Goal: Transaction & Acquisition: Purchase product/service

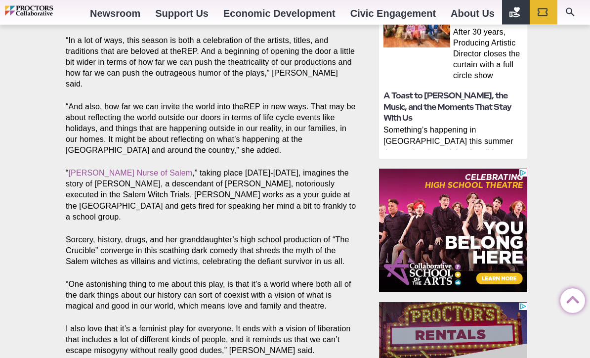
scroll to position [562, 0]
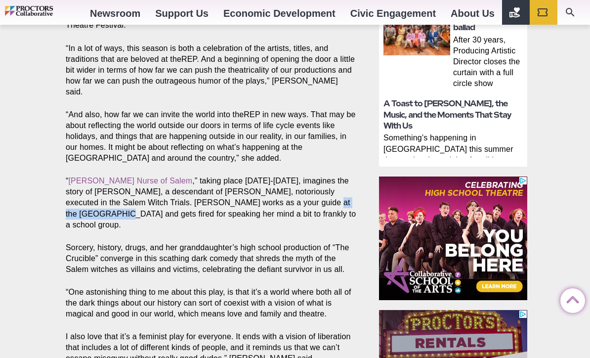
click at [134, 242] on p "Sorcery, history, drugs, and her granddaughter’s high school production of “The…" at bounding box center [211, 258] width 291 height 33
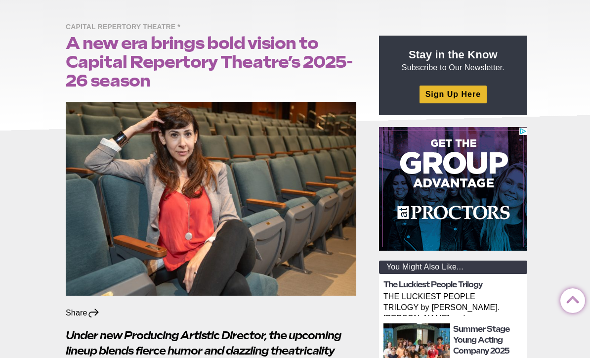
scroll to position [0, 0]
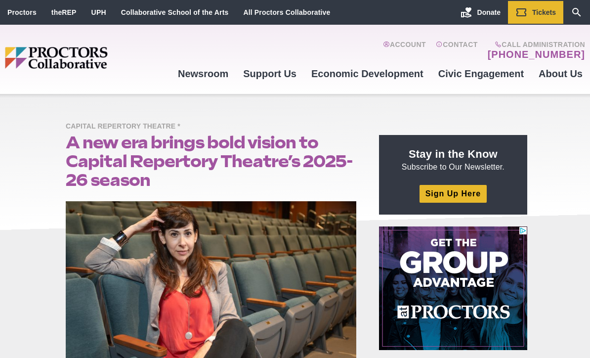
click at [45, 65] on img "Main site navigation and header" at bounding box center [88, 58] width 166 height 22
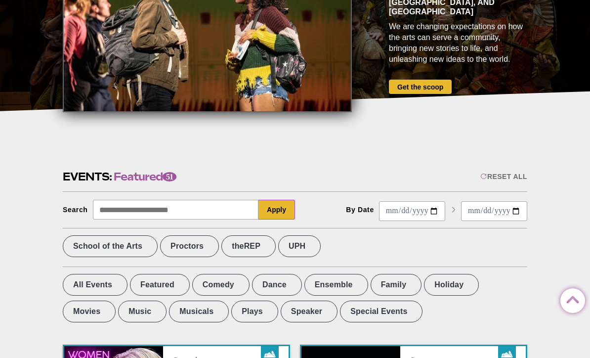
scroll to position [36, 0]
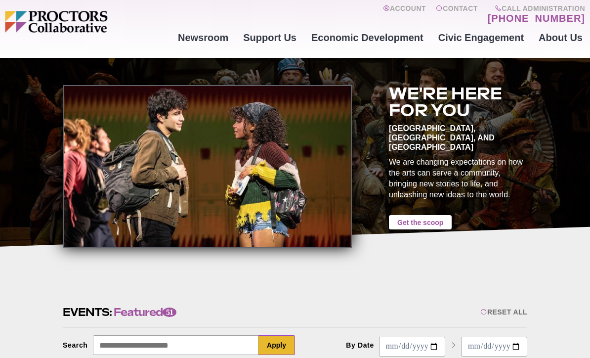
click at [447, 217] on link "Get the scoop" at bounding box center [420, 222] width 63 height 14
click at [433, 215] on link "Get the scoop" at bounding box center [420, 222] width 63 height 14
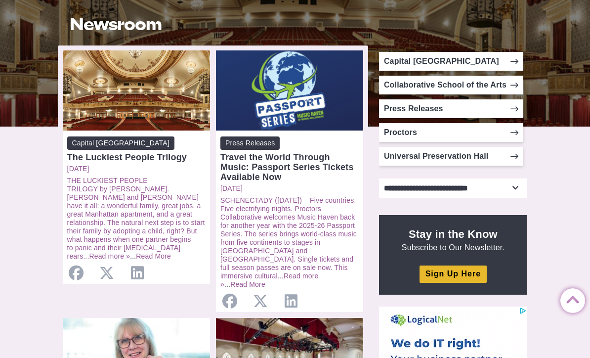
scroll to position [109, 0]
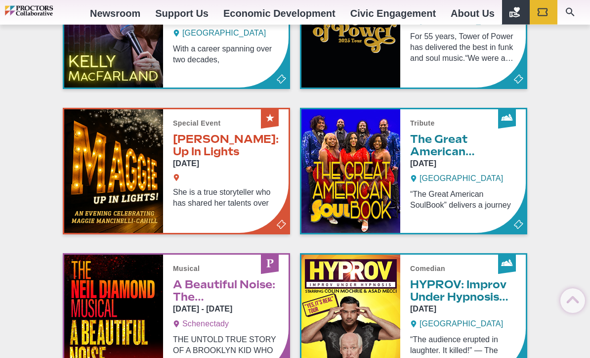
scroll to position [562, 0]
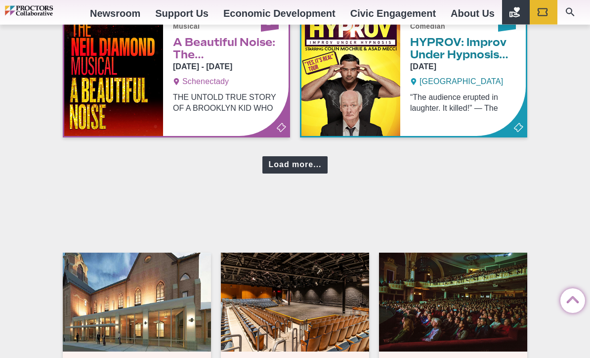
click at [282, 170] on div "Load more..." at bounding box center [294, 165] width 65 height 17
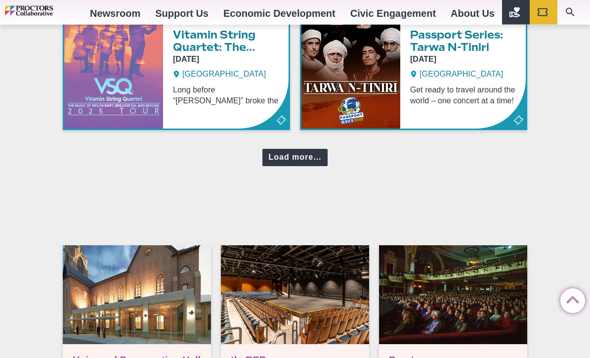
click at [281, 164] on div "Load more..." at bounding box center [294, 157] width 65 height 17
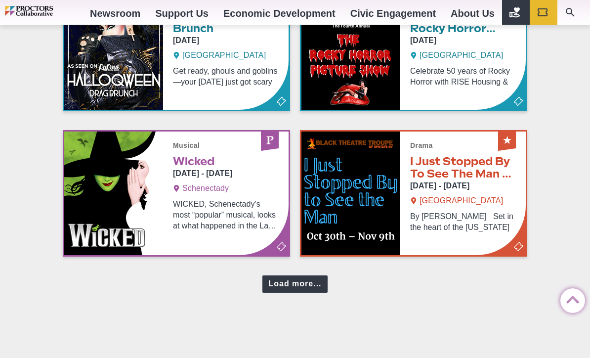
scroll to position [1558, 0]
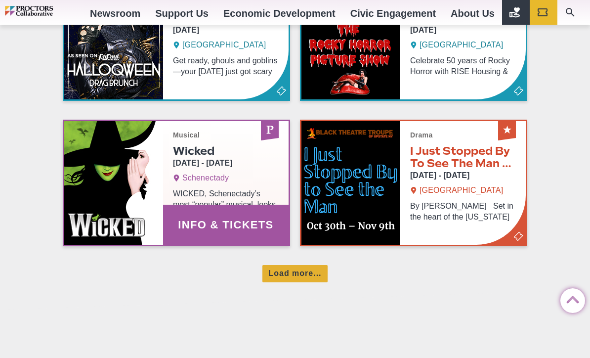
click at [202, 245] on link "Info & Tickets" at bounding box center [176, 183] width 224 height 124
